Goal: Task Accomplishment & Management: Manage account settings

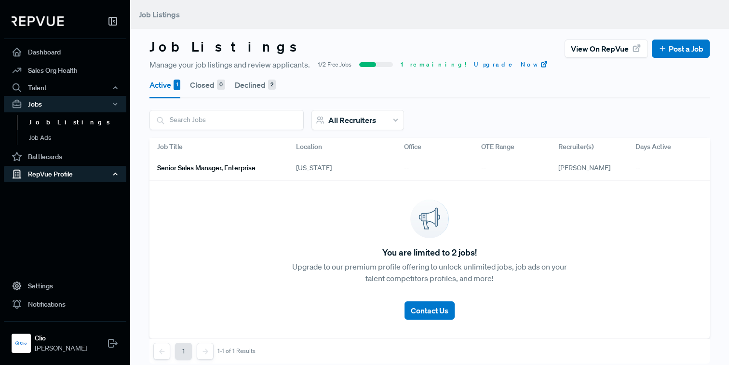
click at [44, 178] on div "RepVue Profile" at bounding box center [65, 174] width 123 height 16
click at [37, 193] on link "Profile Overview" at bounding box center [78, 197] width 123 height 25
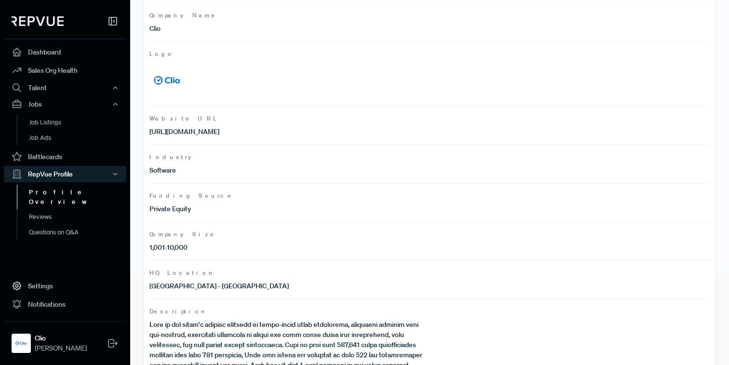
scroll to position [187, 0]
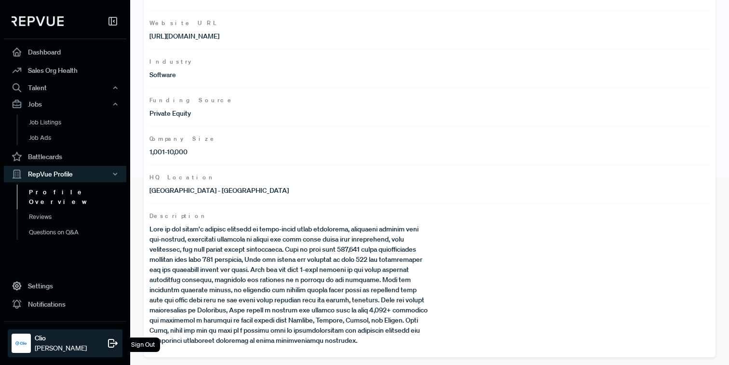
click at [46, 345] on span "[PERSON_NAME]" at bounding box center [61, 348] width 52 height 10
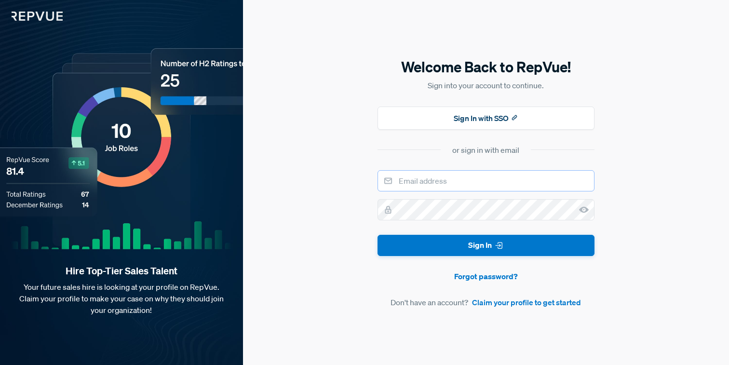
click at [449, 177] on input "email" at bounding box center [486, 180] width 217 height 21
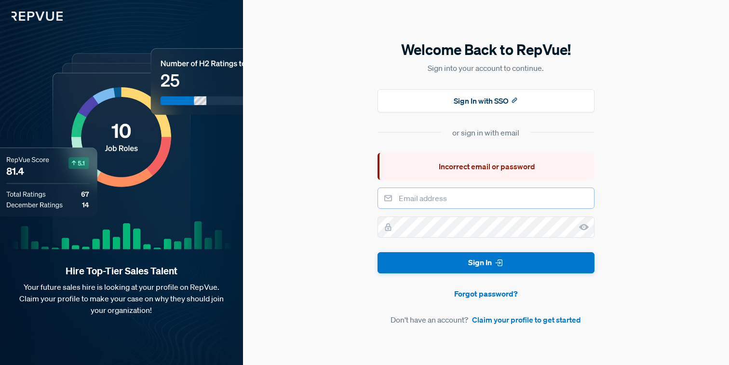
click at [437, 198] on input "email" at bounding box center [486, 198] width 217 height 21
paste input "[DOMAIN_NAME][EMAIL_ADDRESS][DOMAIN_NAME]"
type input "[DOMAIN_NAME][EMAIL_ADDRESS][DOMAIN_NAME]"
click at [624, 213] on div "Welcome Back to RepVue! Sign into your account to continue. Sign In with SSO or…" at bounding box center [486, 182] width 486 height 365
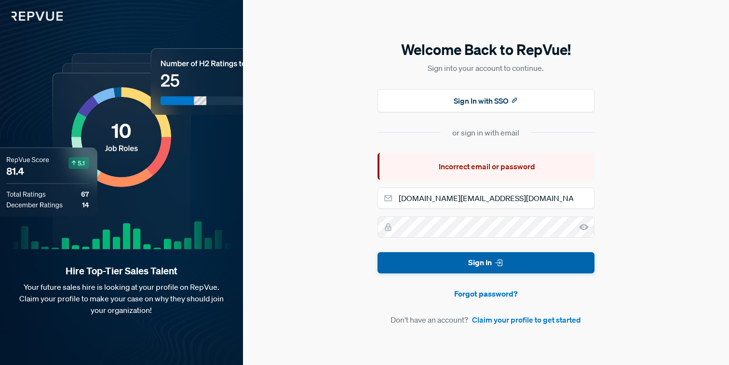
click at [518, 268] on button "Sign In" at bounding box center [486, 263] width 217 height 22
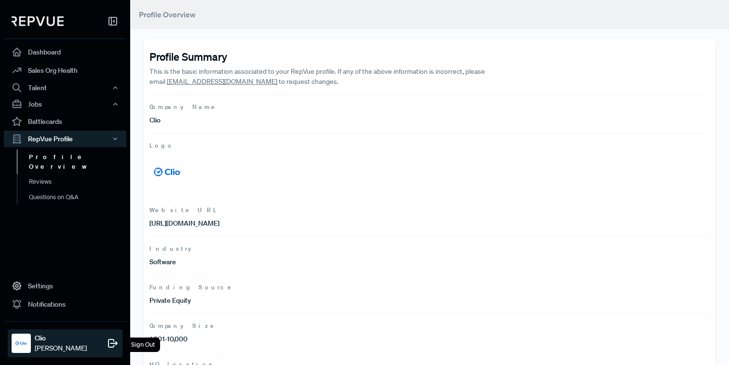
click at [58, 350] on span "[PERSON_NAME]" at bounding box center [61, 348] width 52 height 10
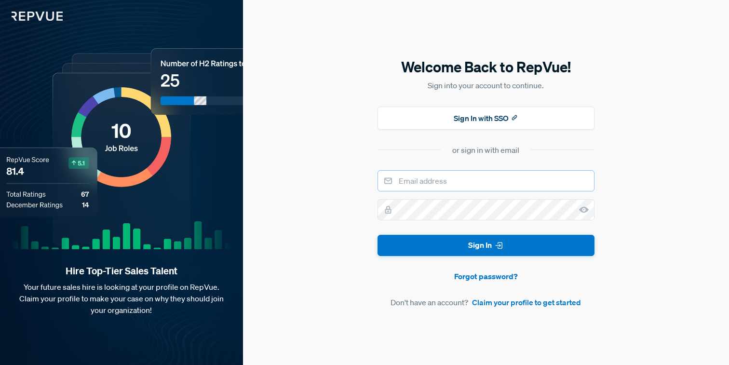
click at [483, 186] on input "email" at bounding box center [486, 180] width 217 height 21
click at [588, 211] on icon at bounding box center [584, 210] width 10 height 10
click at [372, 208] on div "Welcome Back to RepVue! Sign into your account to continue. Sign In with SSO or…" at bounding box center [486, 182] width 486 height 365
click at [358, 285] on div "Welcome Back to RepVue! Sign into your account to continue. Sign In with SSO or…" at bounding box center [486, 182] width 486 height 365
click at [502, 276] on link "Forgot password?" at bounding box center [486, 277] width 217 height 12
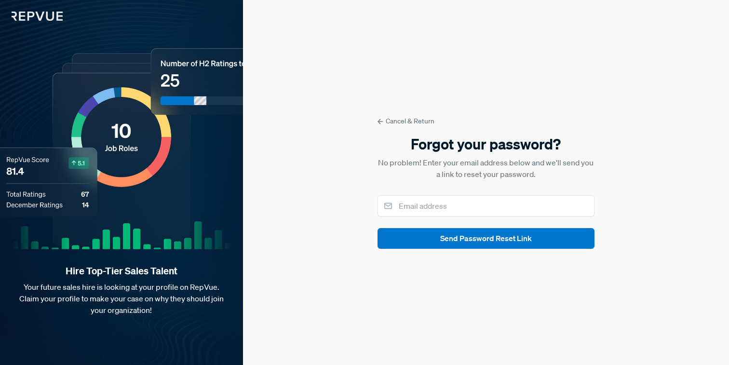
click at [407, 119] on link "Cancel & Return" at bounding box center [486, 121] width 217 height 10
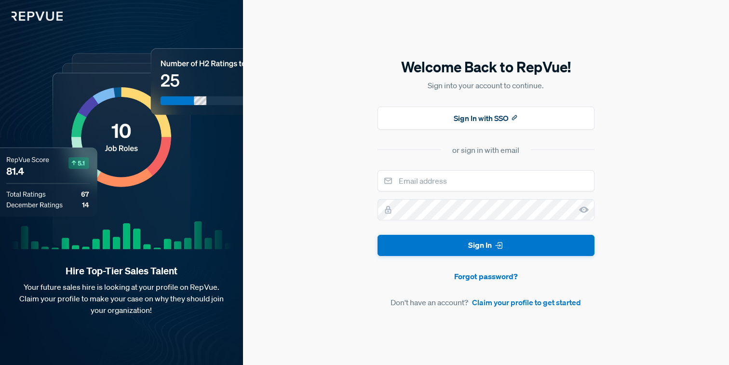
click at [366, 170] on div "Welcome Back to RepVue! Sign into your account to continue. Sign In with SSO or…" at bounding box center [486, 182] width 486 height 365
click at [405, 180] on input "email" at bounding box center [486, 180] width 217 height 21
click at [344, 178] on div "Welcome Back to RepVue! Sign into your account to continue. Sign In with SSO or…" at bounding box center [486, 182] width 486 height 365
click at [361, 198] on div "Welcome Back to RepVue! Sign into your account to continue. Sign In with SSO or…" at bounding box center [486, 182] width 486 height 365
click at [461, 182] on input "email" at bounding box center [486, 180] width 217 height 21
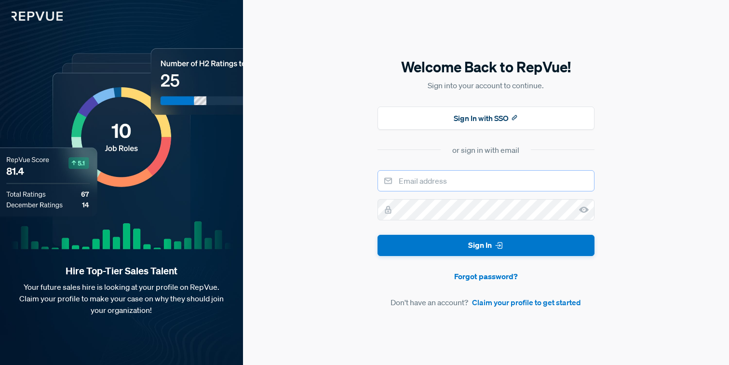
paste input "[DOMAIN_NAME][EMAIL_ADDRESS][DOMAIN_NAME]"
type input "[DOMAIN_NAME][EMAIL_ADDRESS][DOMAIN_NAME]"
click at [352, 215] on div "Welcome Back to RepVue! Sign into your account to continue. Sign In with SSO or…" at bounding box center [486, 182] width 486 height 365
click at [470, 270] on form "[DOMAIN_NAME][EMAIL_ADDRESS][DOMAIN_NAME] Sign In Forgot password? Don't have a…" at bounding box center [486, 239] width 217 height 138
click at [470, 277] on link "Forgot password?" at bounding box center [486, 277] width 217 height 12
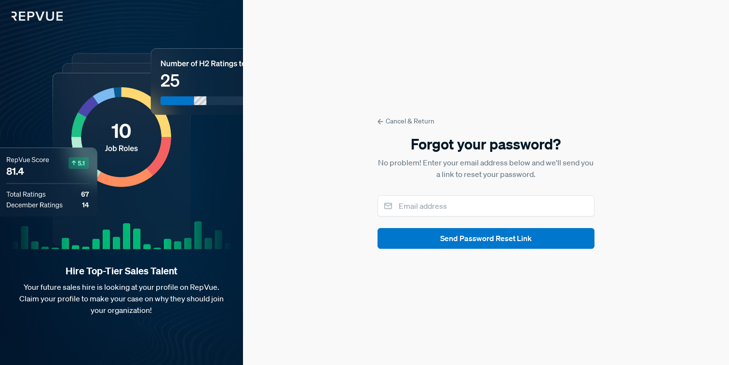
click at [422, 195] on form "Cancel & Return Forgot your password? No problem! Enter your email address belo…" at bounding box center [486, 182] width 217 height 133
click at [422, 203] on input "email" at bounding box center [486, 205] width 217 height 21
paste input "[DOMAIN_NAME][EMAIL_ADDRESS][DOMAIN_NAME]"
type input "[DOMAIN_NAME][EMAIL_ADDRESS][DOMAIN_NAME]"
click at [343, 199] on div "Cancel & Return Forgot your password? No problem! Enter your email address belo…" at bounding box center [486, 182] width 486 height 365
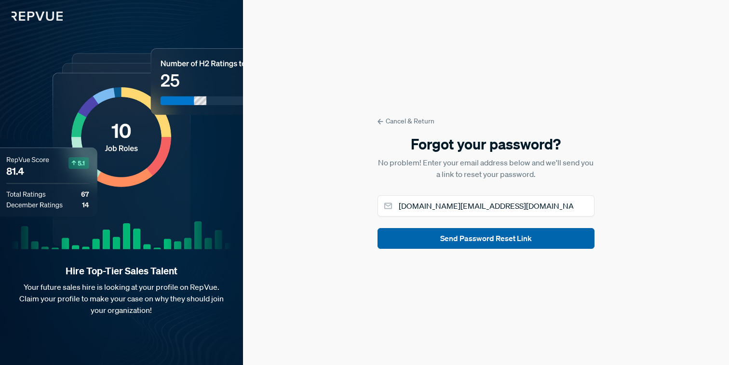
click at [434, 247] on button "Send Password Reset Link" at bounding box center [486, 238] width 217 height 21
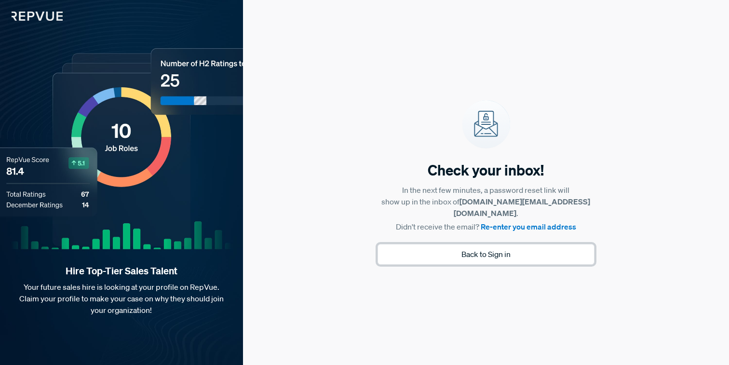
click at [434, 247] on button "Back to Sign in" at bounding box center [486, 254] width 217 height 21
